Goal: Download file/media

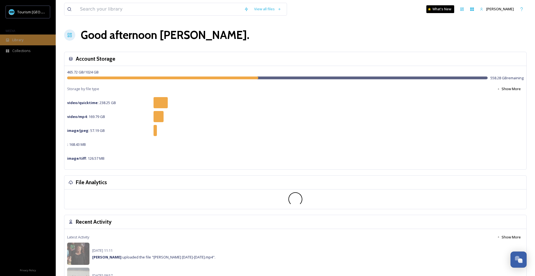
click at [15, 39] on span "Library" at bounding box center [17, 39] width 11 height 5
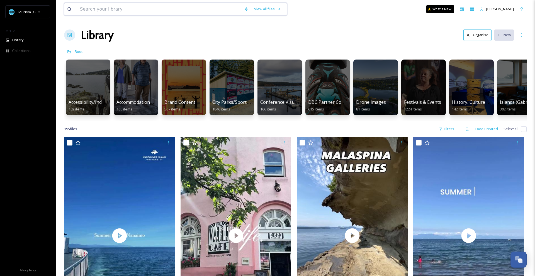
click at [140, 14] on input at bounding box center [159, 9] width 164 height 12
paste input "Saysutshun Island"
type input "Saysutshun Island"
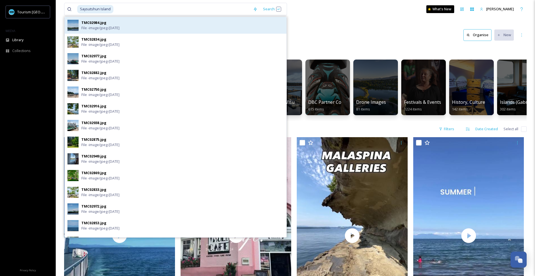
click at [111, 27] on span "File - image/jpeg - [DATE]" at bounding box center [100, 27] width 38 height 5
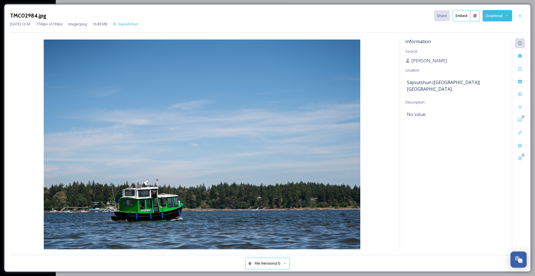
click at [495, 16] on button "Download" at bounding box center [497, 15] width 30 height 11
click at [487, 28] on span "Download Original (7749 x 5169)" at bounding box center [482, 28] width 53 height 5
click at [520, 16] on icon at bounding box center [519, 16] width 4 height 4
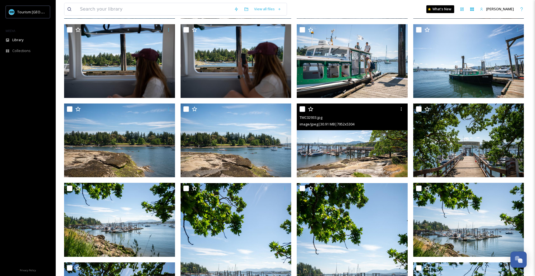
scroll to position [290, 0]
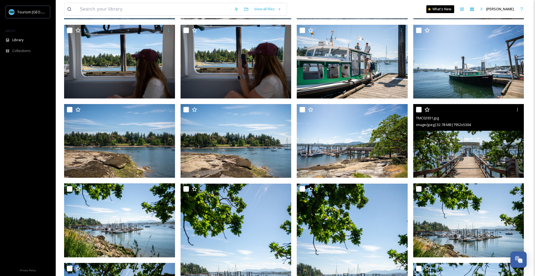
click at [418, 110] on input "checkbox" at bounding box center [419, 110] width 6 height 6
checkbox input "true"
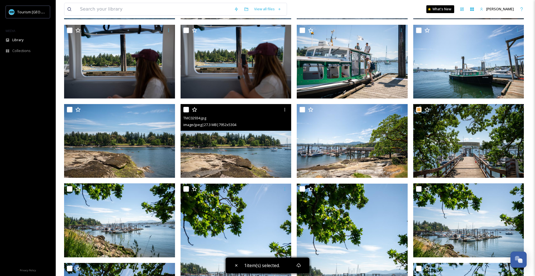
click at [185, 110] on input "checkbox" at bounding box center [186, 110] width 6 height 6
checkbox input "true"
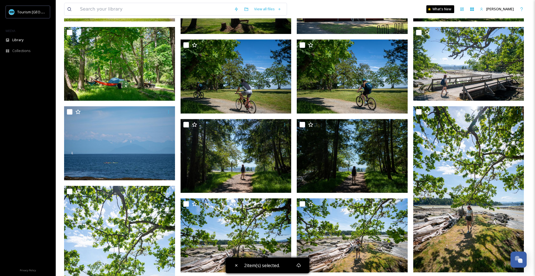
scroll to position [1009, 0]
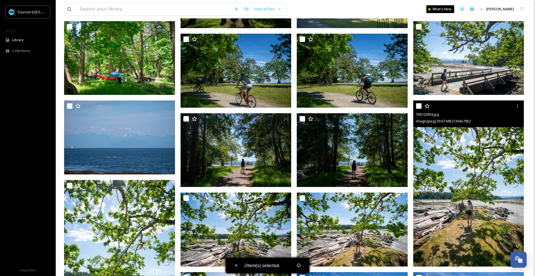
click at [418, 107] on input "checkbox" at bounding box center [419, 106] width 6 height 6
checkbox input "true"
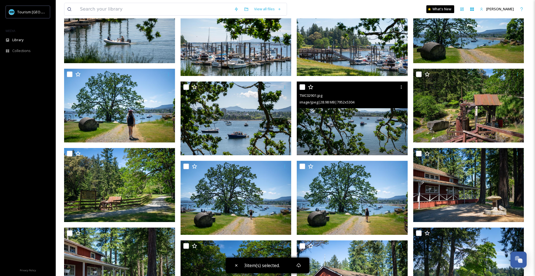
scroll to position [643, 0]
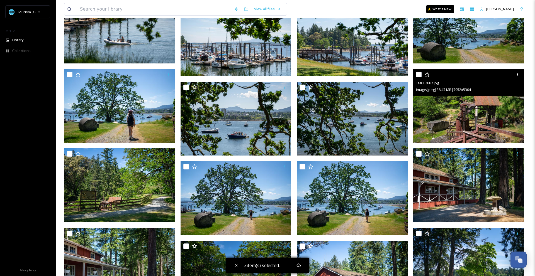
click at [418, 75] on input "checkbox" at bounding box center [419, 75] width 6 height 6
checkbox input "true"
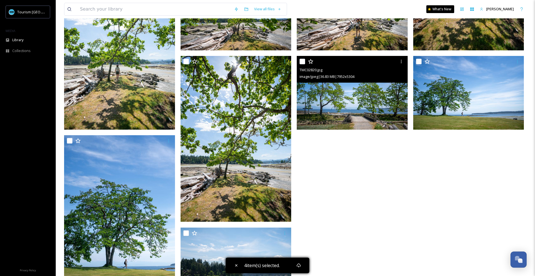
scroll to position [1260, 0]
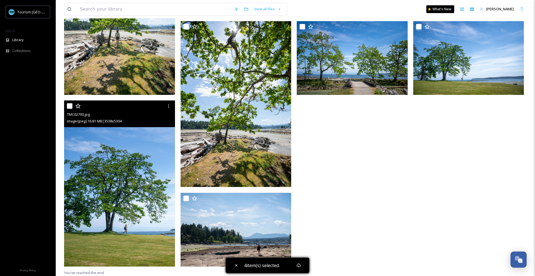
click at [69, 106] on input "checkbox" at bounding box center [70, 106] width 6 height 6
checkbox input "true"
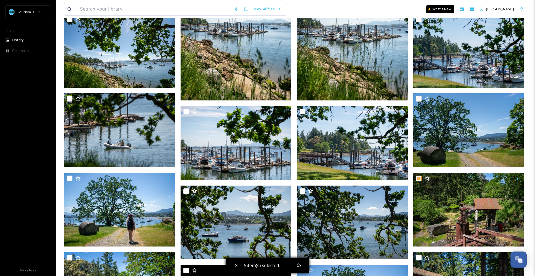
scroll to position [419, 0]
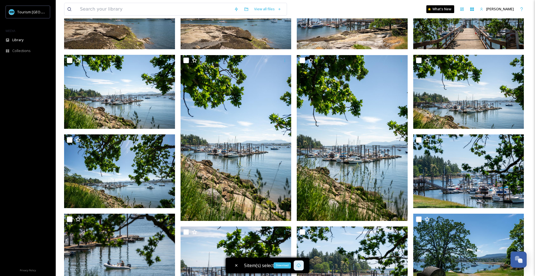
click at [299, 266] on icon at bounding box center [298, 265] width 4 height 4
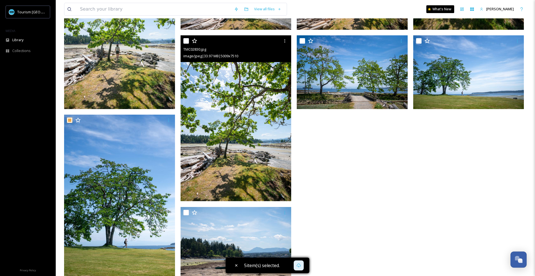
scroll to position [1260, 0]
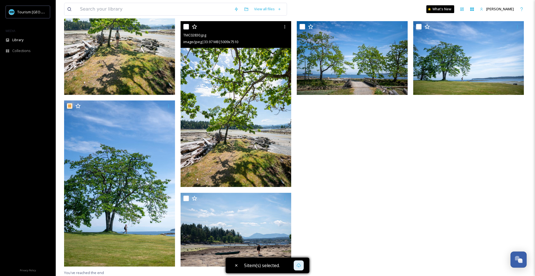
click at [187, 28] on input "checkbox" at bounding box center [186, 27] width 6 height 6
checkbox input "true"
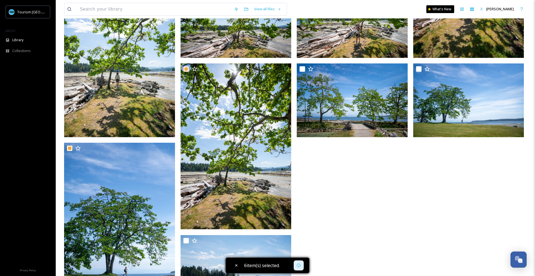
scroll to position [1198, 0]
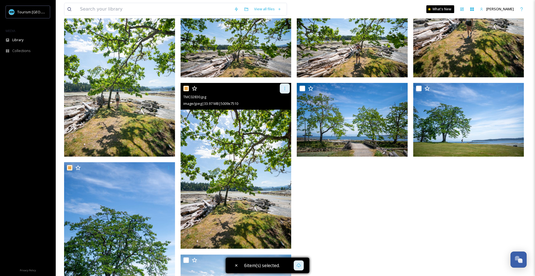
click at [287, 88] on div at bounding box center [285, 89] width 10 height 10
click at [275, 112] on span "Download" at bounding box center [278, 111] width 17 height 5
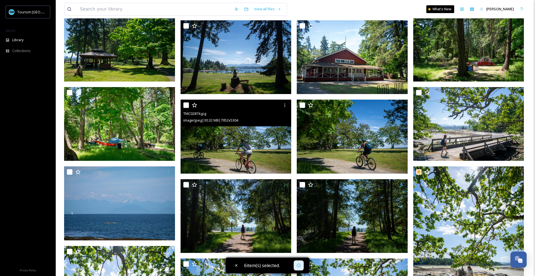
scroll to position [941, 0]
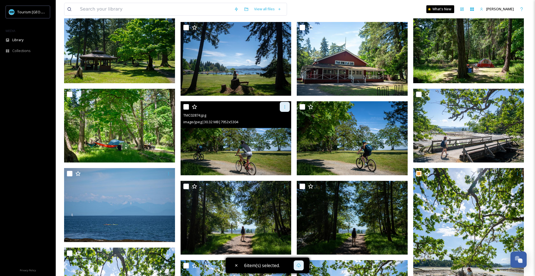
click at [285, 106] on icon at bounding box center [284, 107] width 4 height 4
click at [275, 130] on span "Download" at bounding box center [278, 130] width 17 height 5
